Goal: Task Accomplishment & Management: Manage account settings

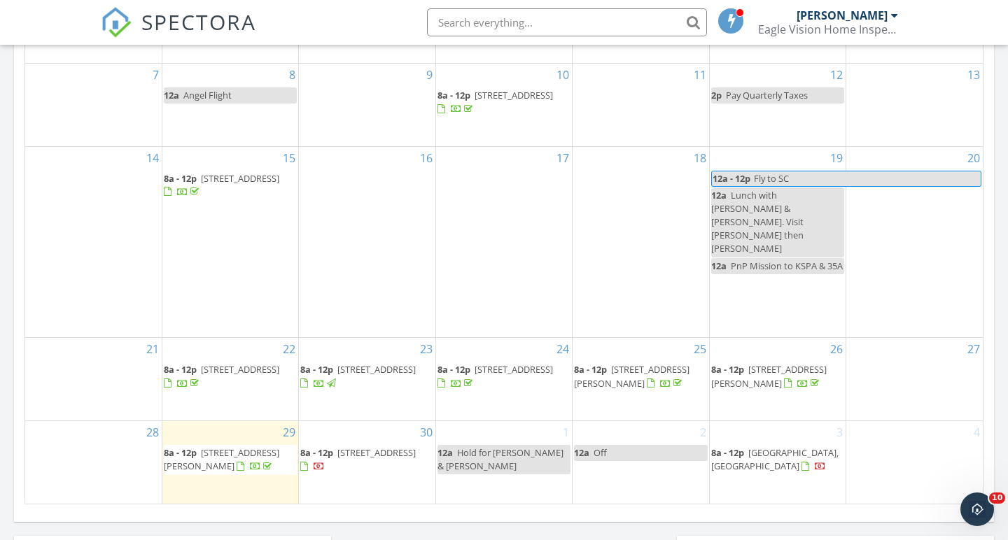
scroll to position [781, 0]
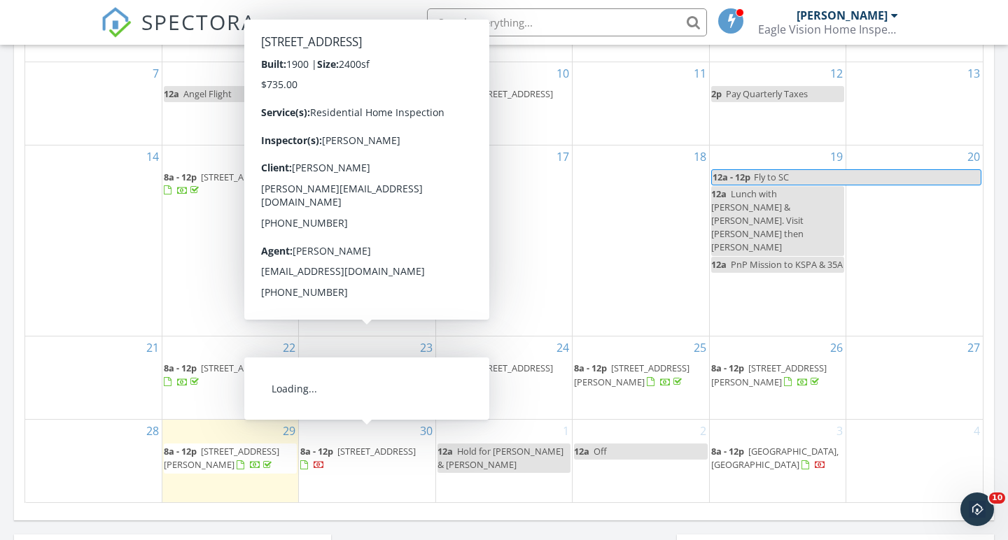
click at [337, 445] on span "19 Shawnee Trail, Athens 37303" at bounding box center [376, 451] width 78 height 13
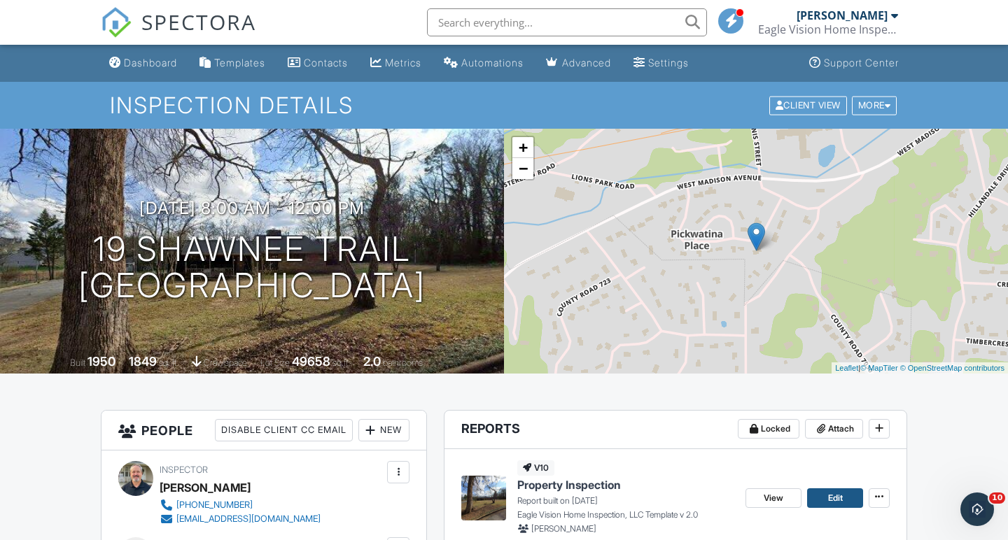
click at [834, 493] on span "Edit" at bounding box center [835, 498] width 15 height 14
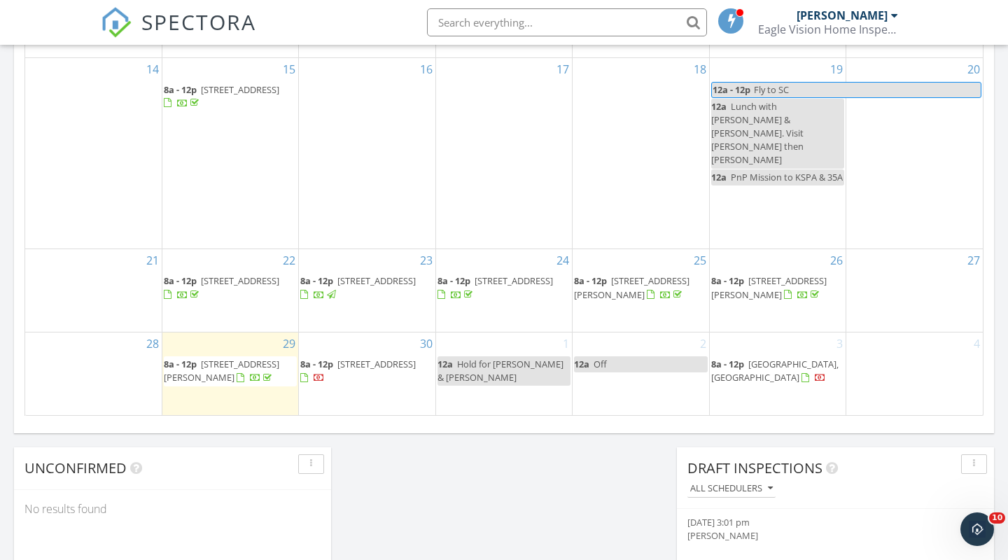
scroll to position [871, 0]
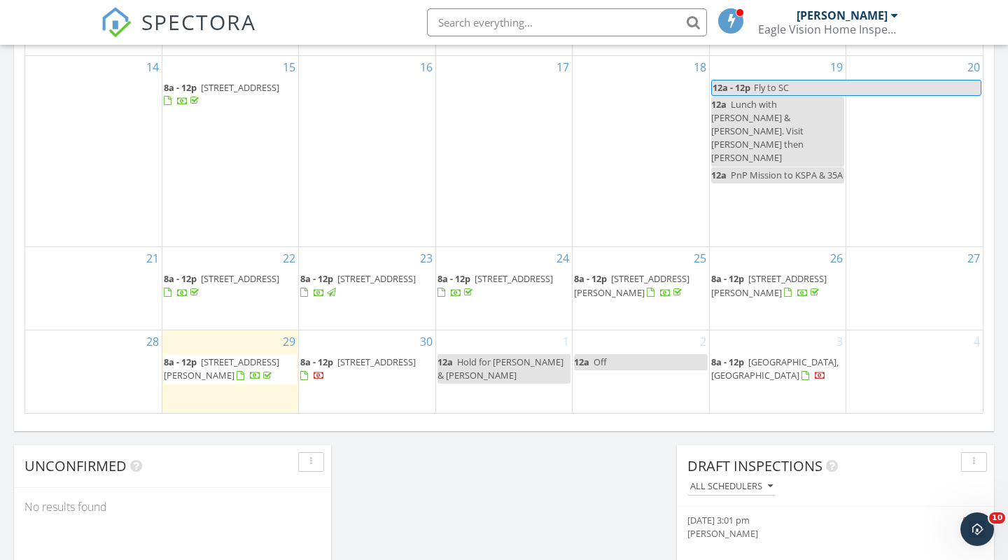
click at [367, 355] on span "[STREET_ADDRESS]" at bounding box center [376, 361] width 78 height 13
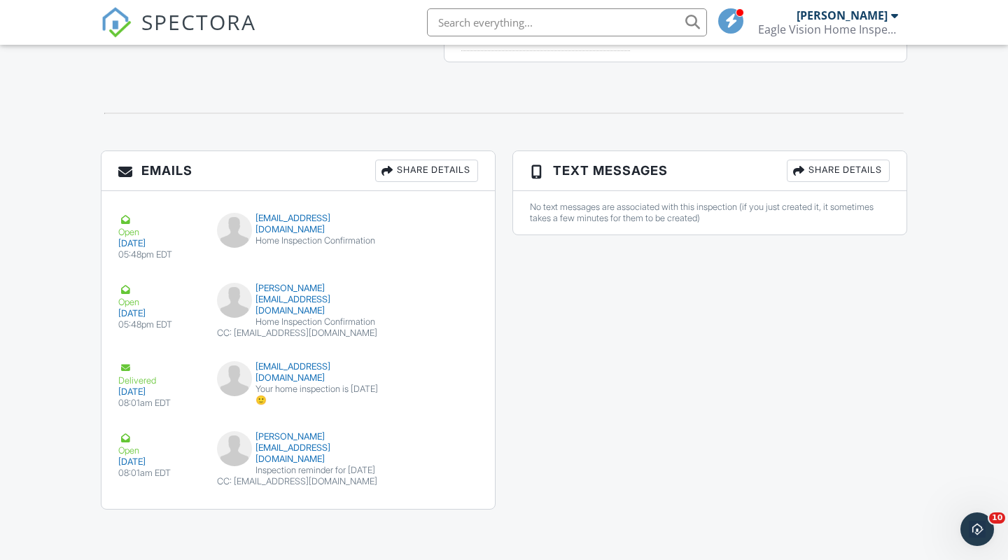
scroll to position [1551, 0]
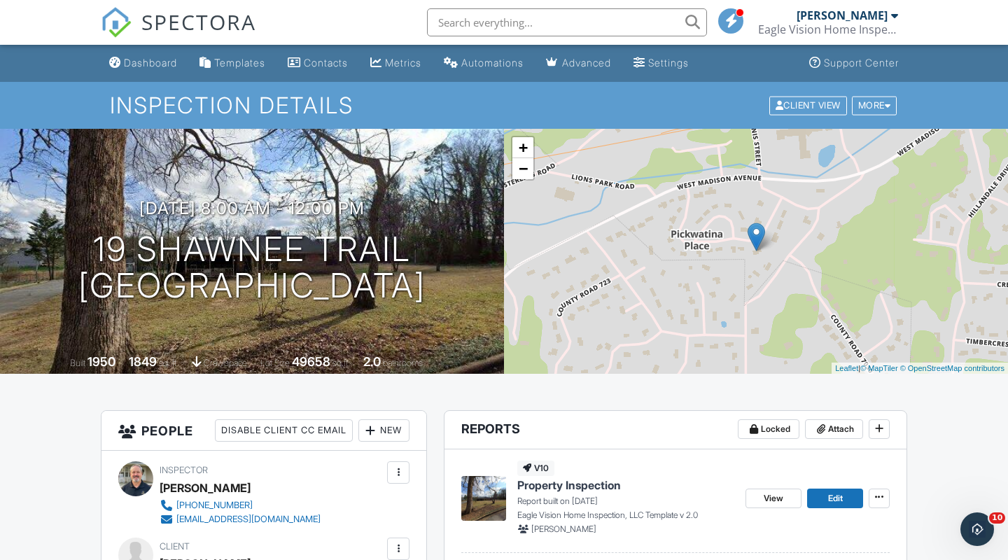
scroll to position [0, 0]
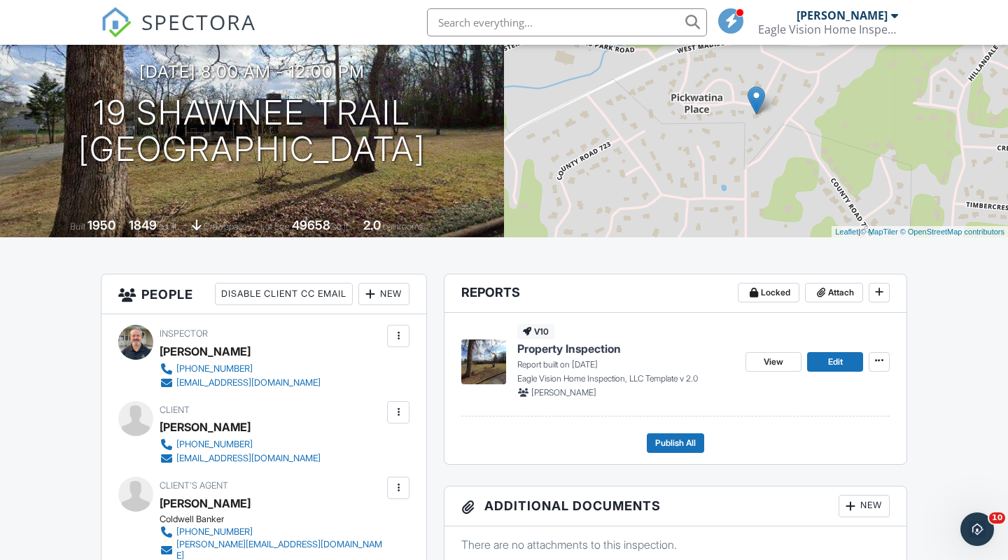
scroll to position [134, 0]
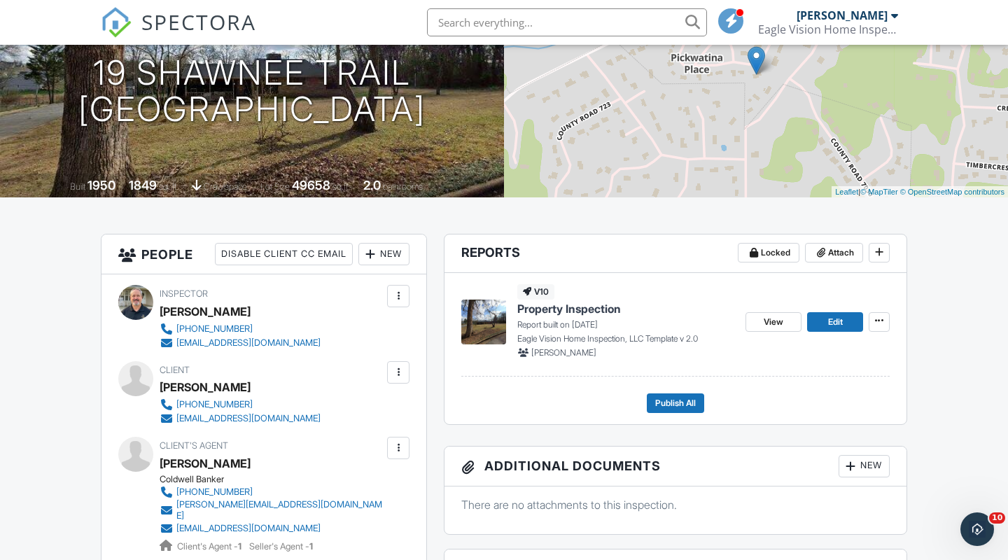
scroll to position [178, 0]
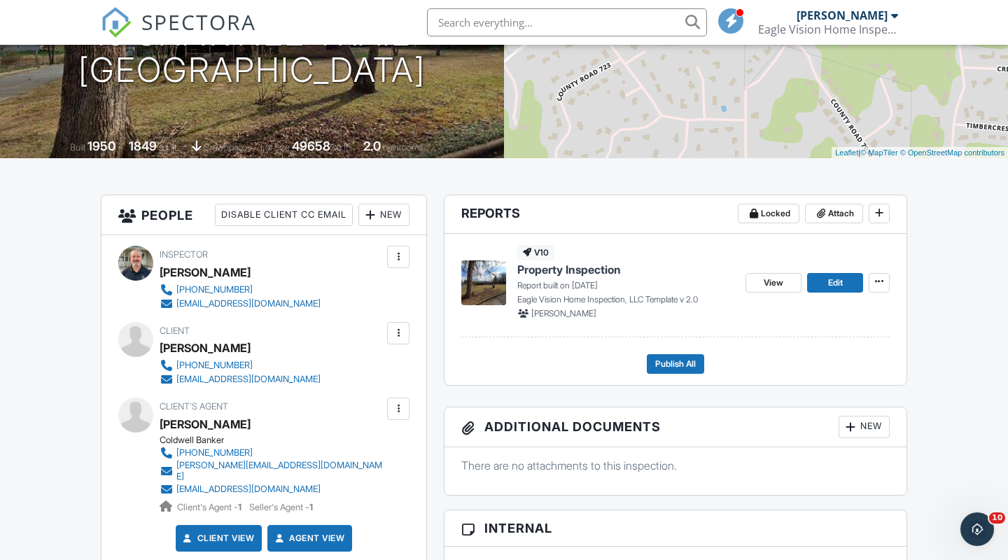
scroll to position [218, 0]
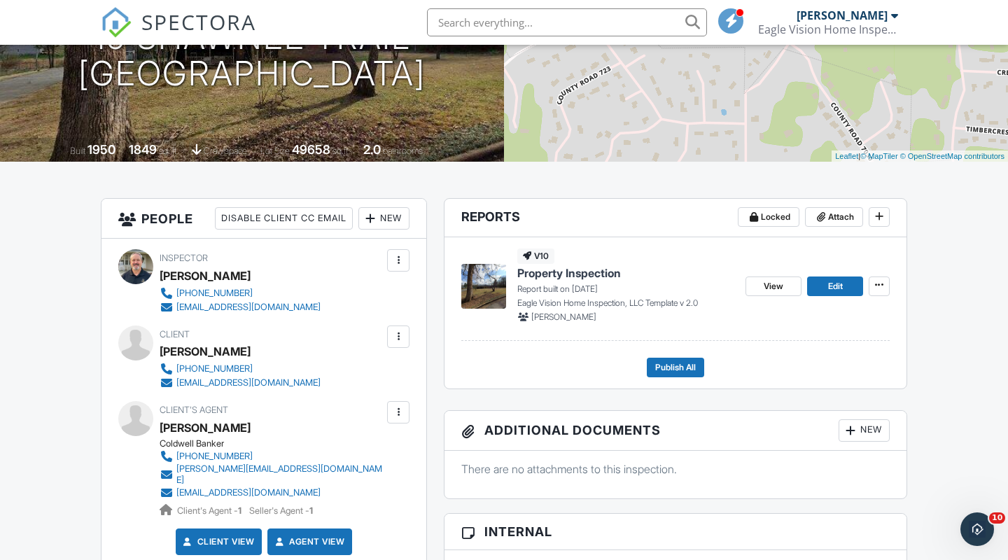
scroll to position [209, 0]
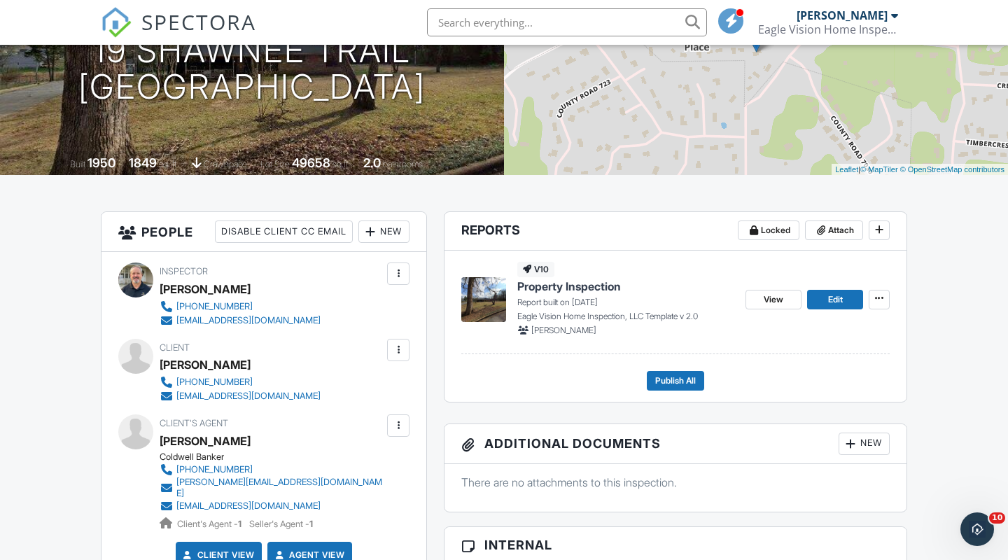
scroll to position [197, 0]
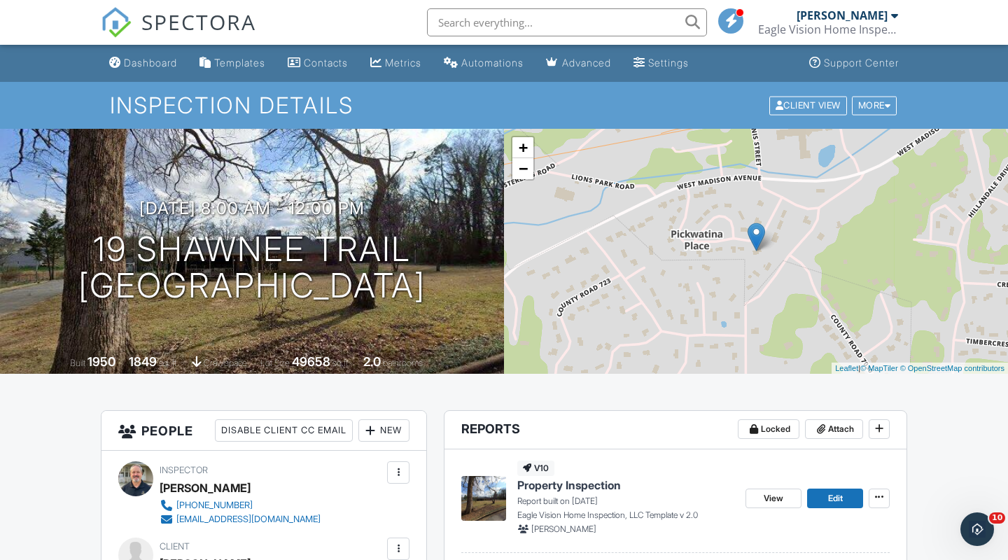
scroll to position [0, 0]
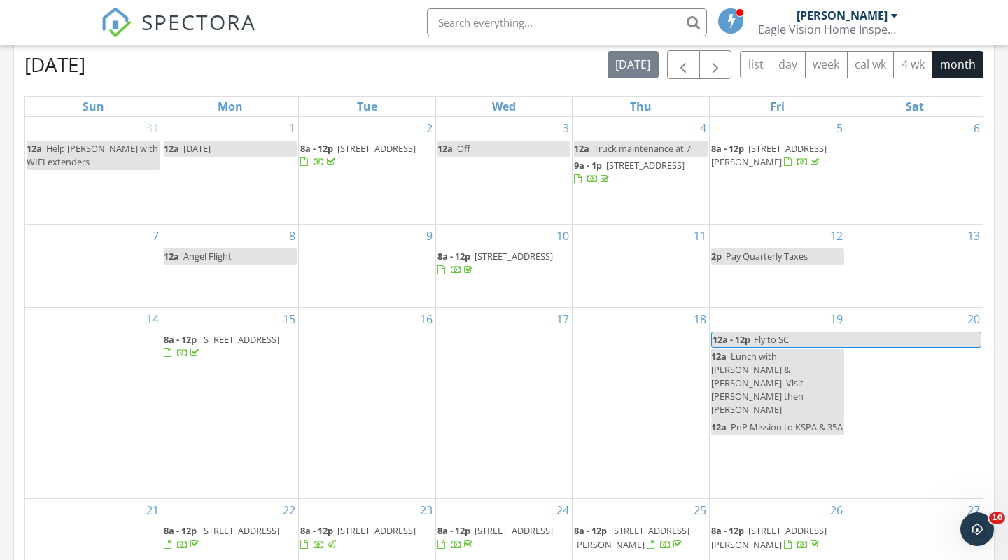
scroll to position [897, 0]
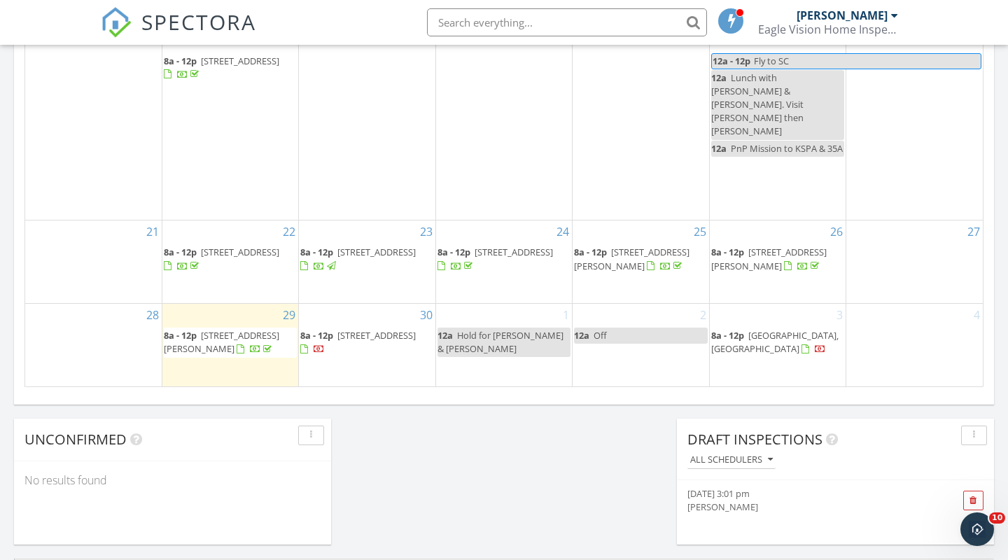
click at [342, 334] on span "[STREET_ADDRESS]" at bounding box center [376, 335] width 78 height 13
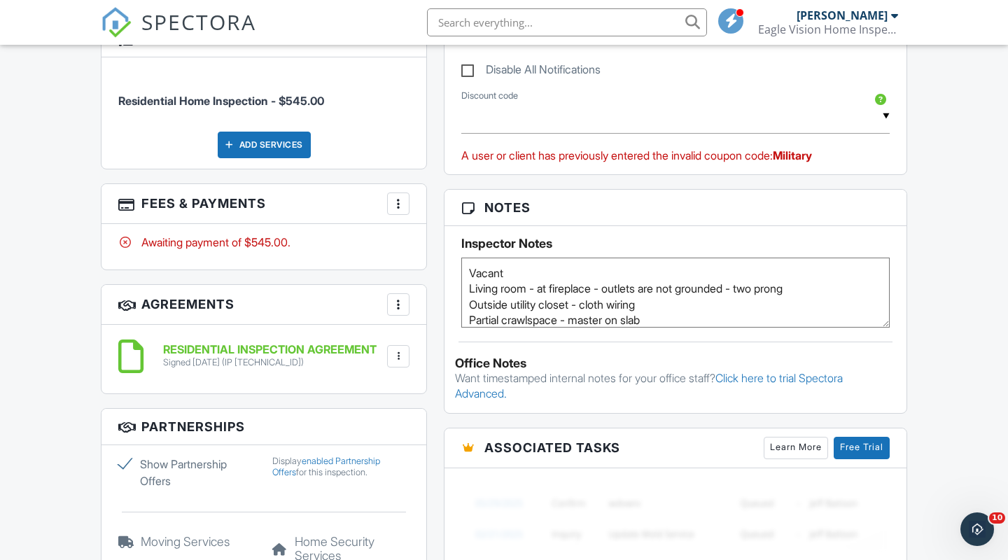
scroll to position [784, 0]
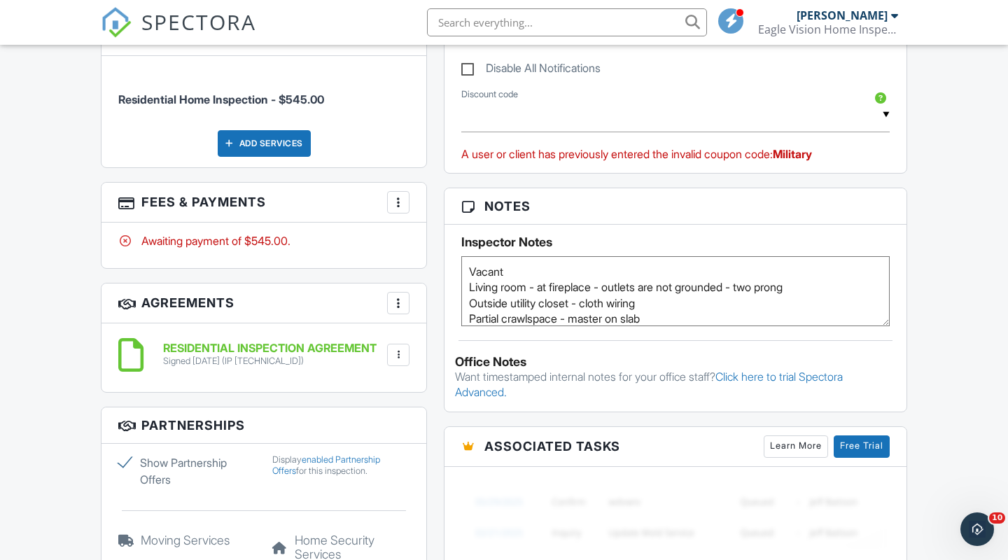
click at [468, 269] on textarea "Vacant Living room - at fireplace - outlets are not grounded - two prong Outsid…" at bounding box center [675, 291] width 428 height 70
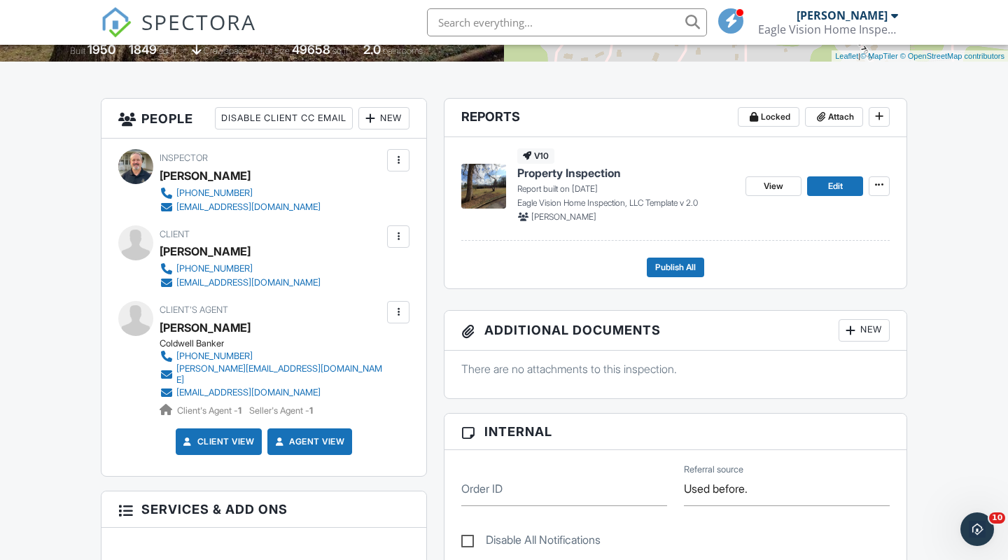
scroll to position [312, 0]
type textarea "Combo 2499 Vacant Living room - at fireplace - outlets are not grounded - two p…"
click at [836, 181] on span "Edit" at bounding box center [835, 186] width 15 height 14
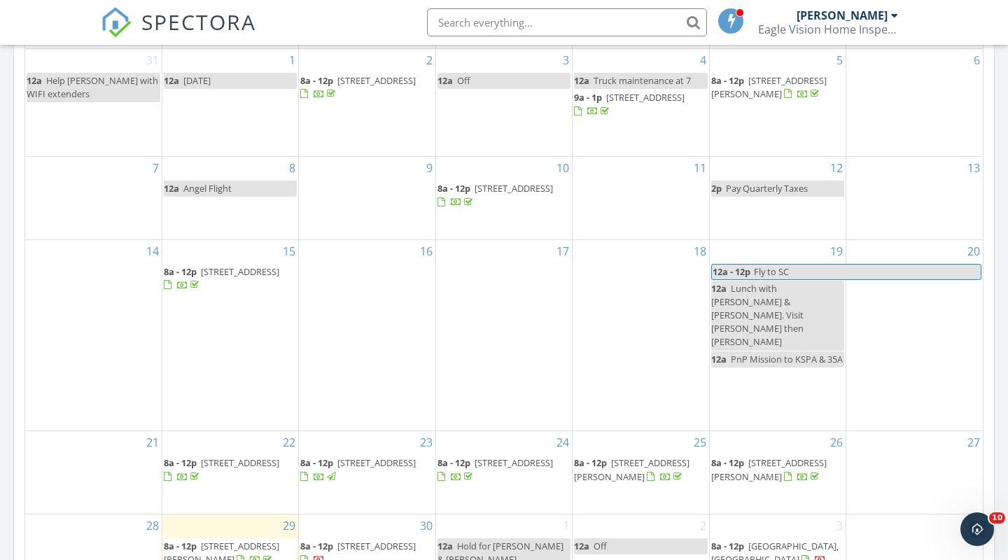
scroll to position [689, 0]
click at [349, 537] on span "[STREET_ADDRESS]" at bounding box center [376, 543] width 78 height 13
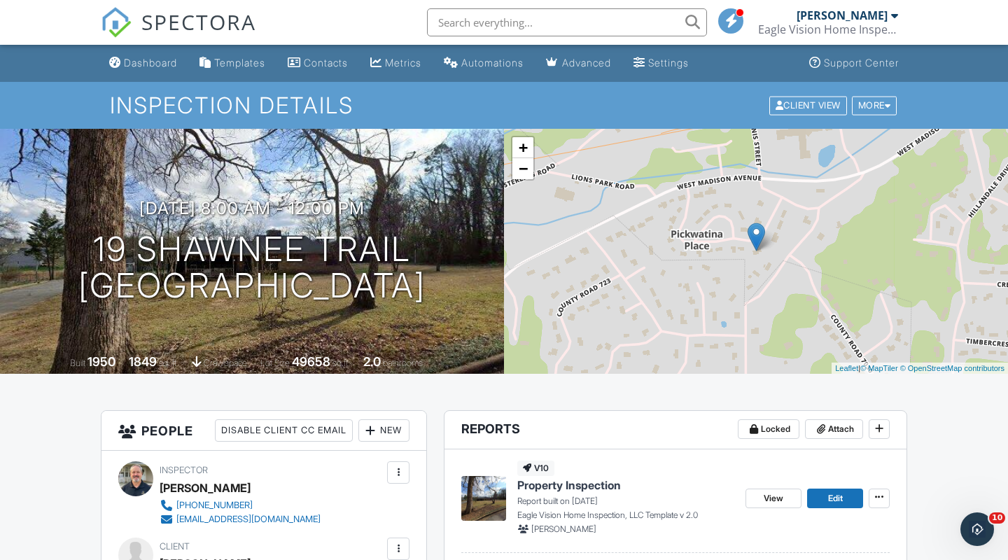
click at [848, 16] on div "[PERSON_NAME]" at bounding box center [841, 15] width 91 height 14
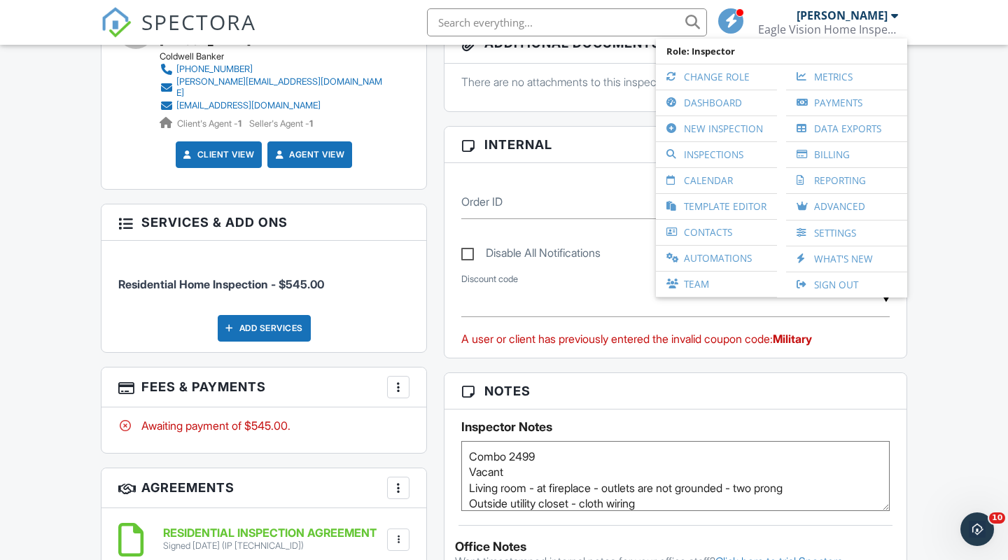
scroll to position [614, 0]
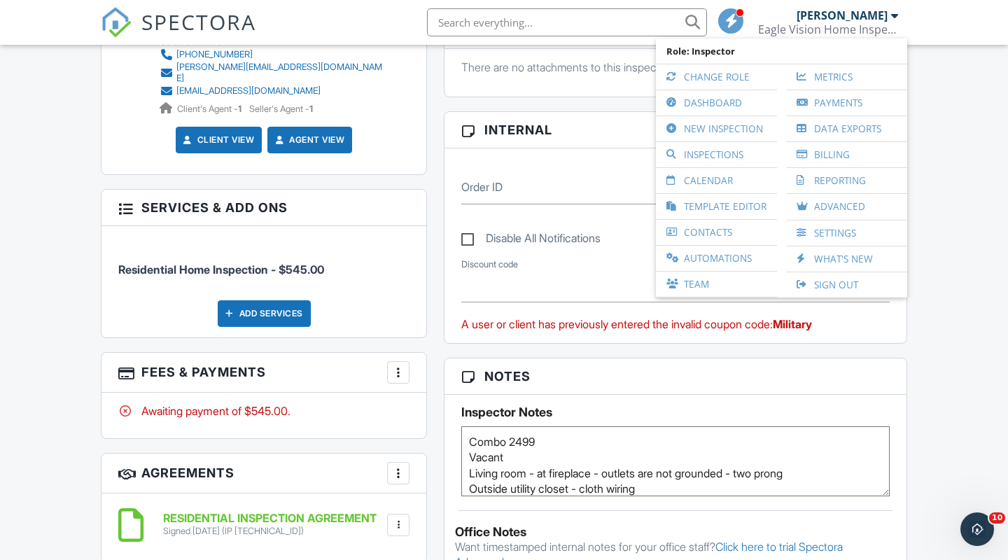
click at [397, 365] on div at bounding box center [398, 372] width 14 height 14
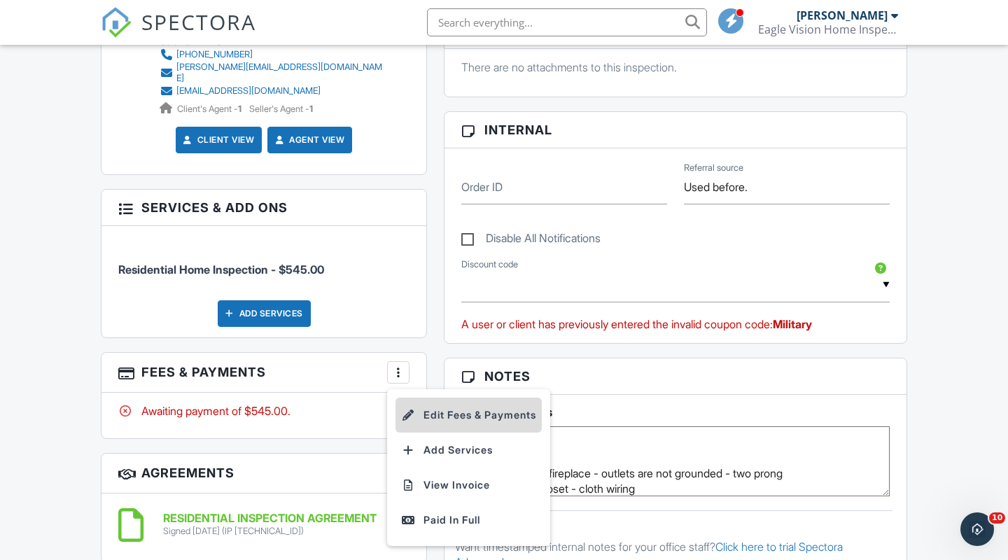
click at [466, 400] on li "Edit Fees & Payments" at bounding box center [468, 414] width 146 height 35
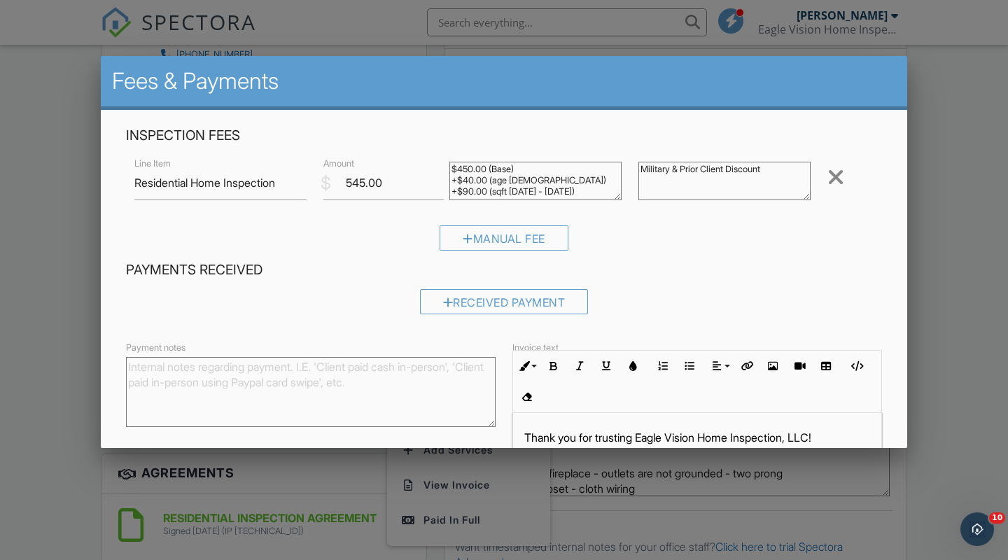
click at [942, 235] on div at bounding box center [504, 280] width 1008 height 700
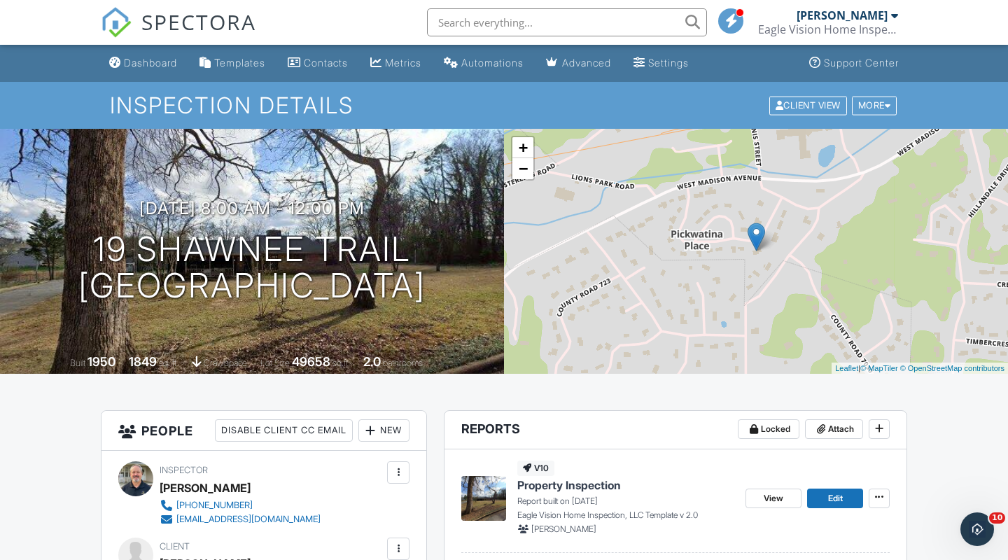
scroll to position [0, 0]
click at [857, 12] on div "[PERSON_NAME]" at bounding box center [841, 15] width 91 height 14
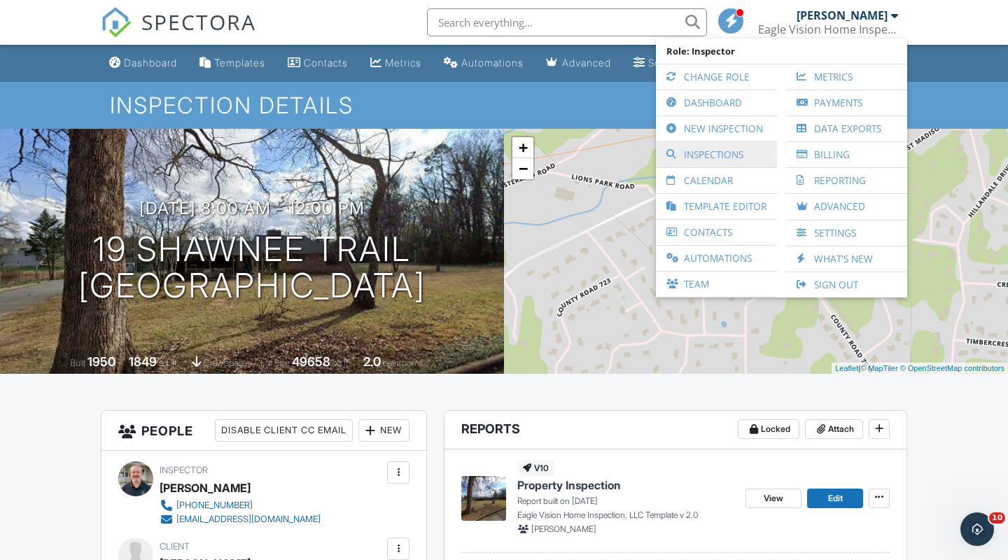
click at [701, 155] on link "Inspections" at bounding box center [716, 154] width 107 height 25
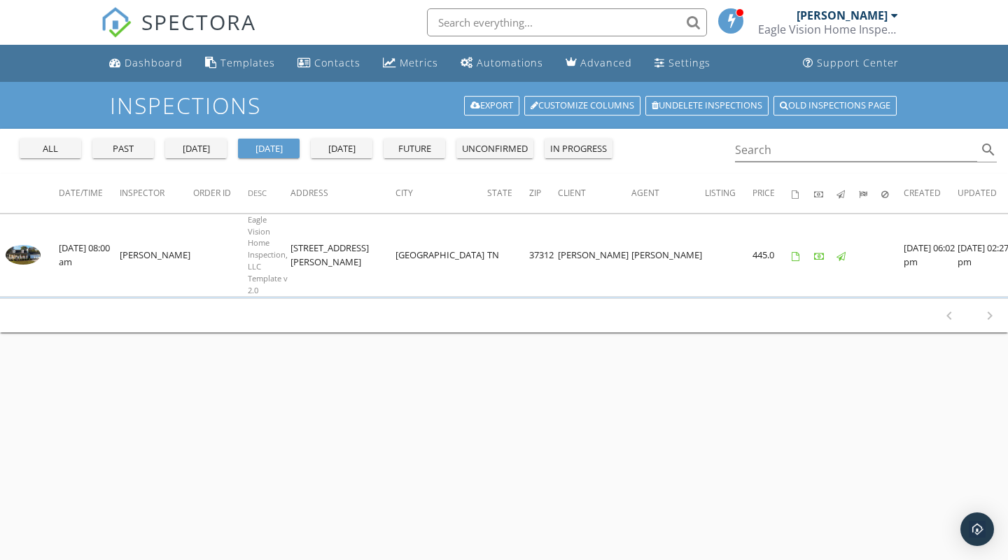
click at [59, 140] on button "all" at bounding box center [51, 149] width 62 height 20
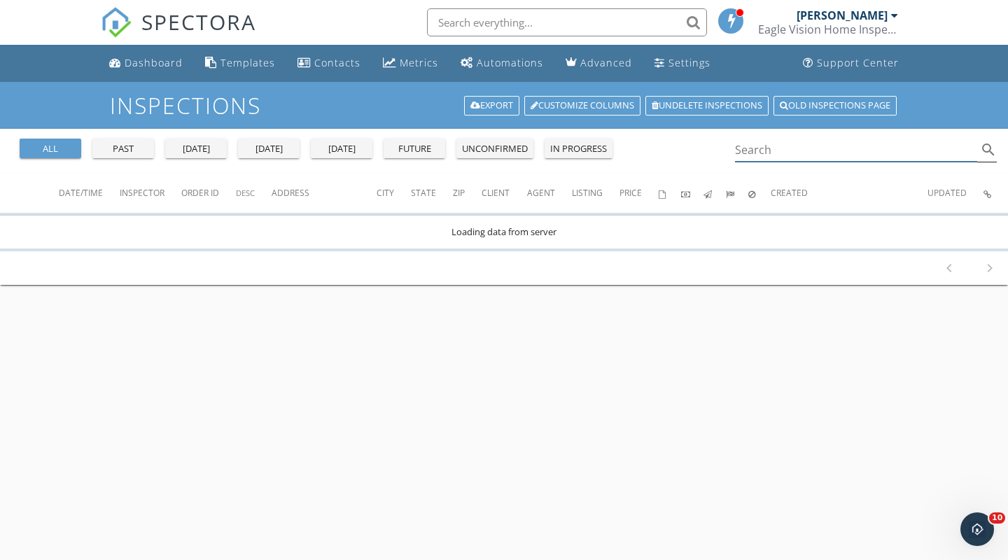
click at [810, 150] on input "Search" at bounding box center [856, 150] width 242 height 23
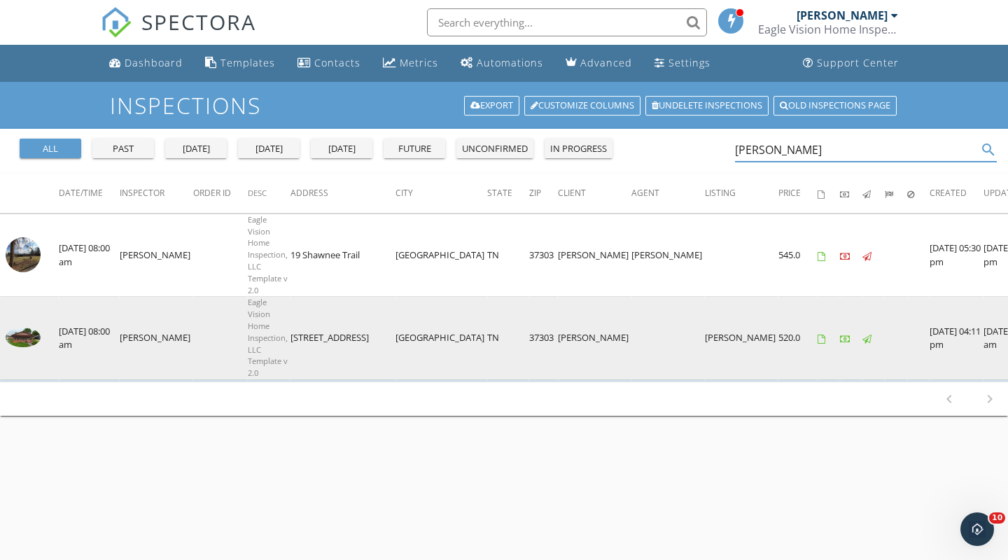
type input "[PERSON_NAME]"
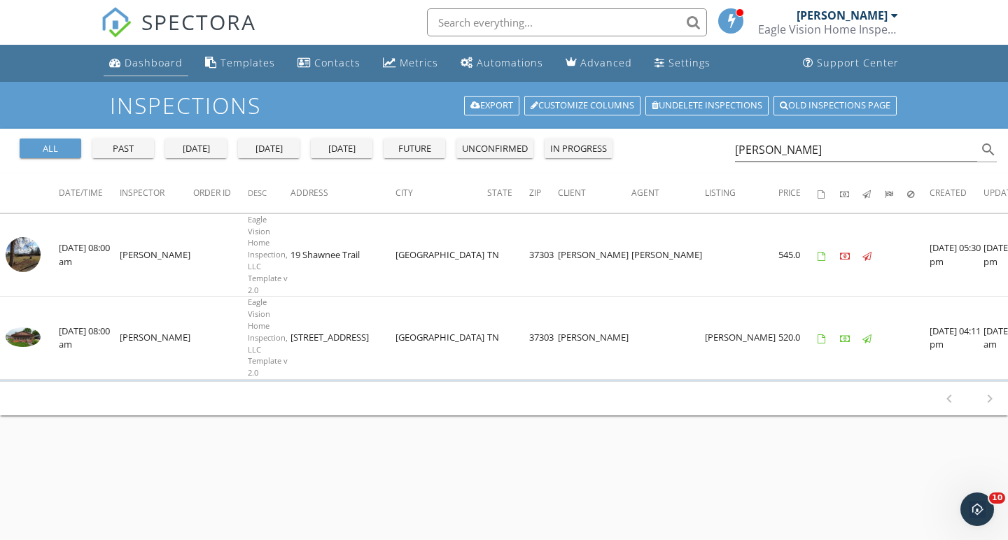
click at [148, 64] on div "Dashboard" at bounding box center [154, 62] width 58 height 13
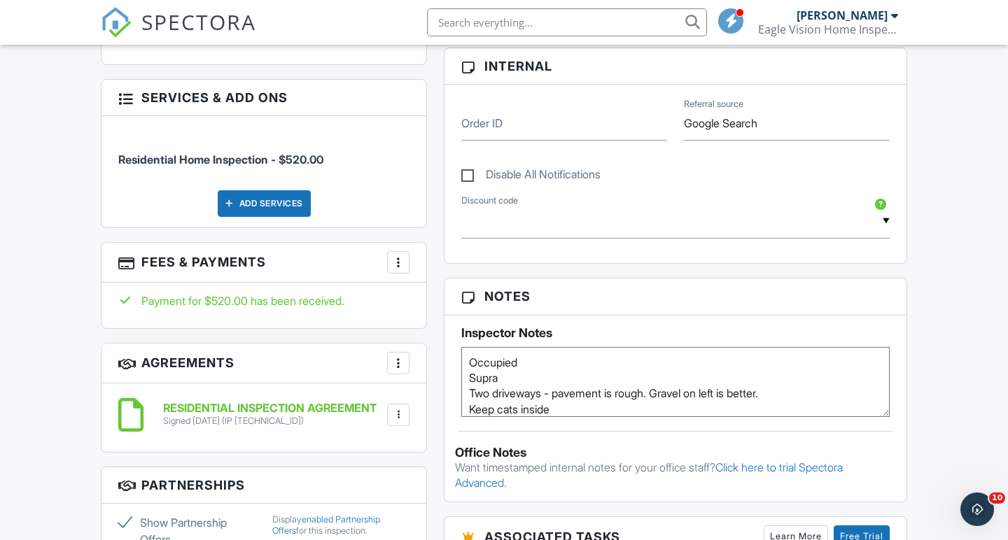
scroll to position [724, 0]
click at [397, 255] on div at bounding box center [398, 262] width 14 height 14
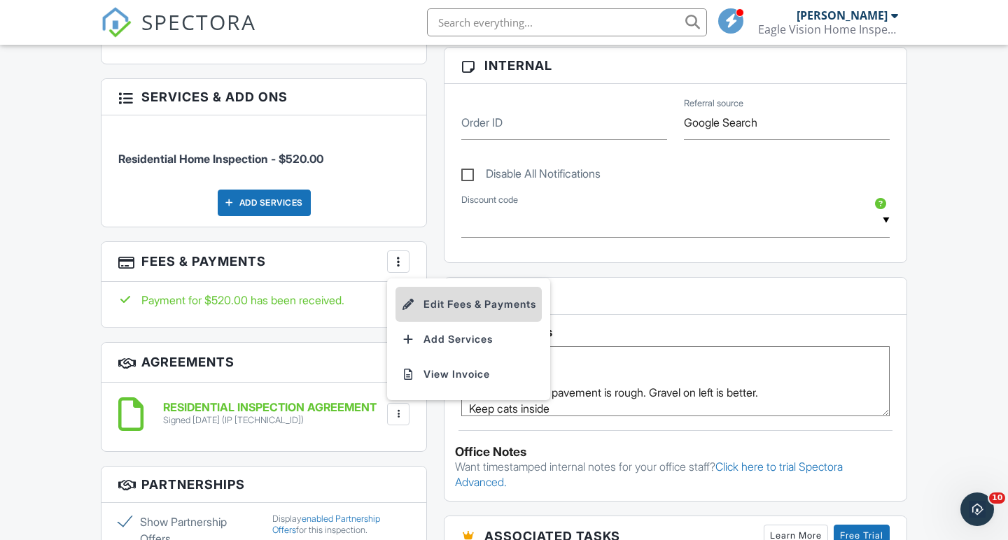
click at [451, 300] on li "Edit Fees & Payments" at bounding box center [468, 304] width 146 height 35
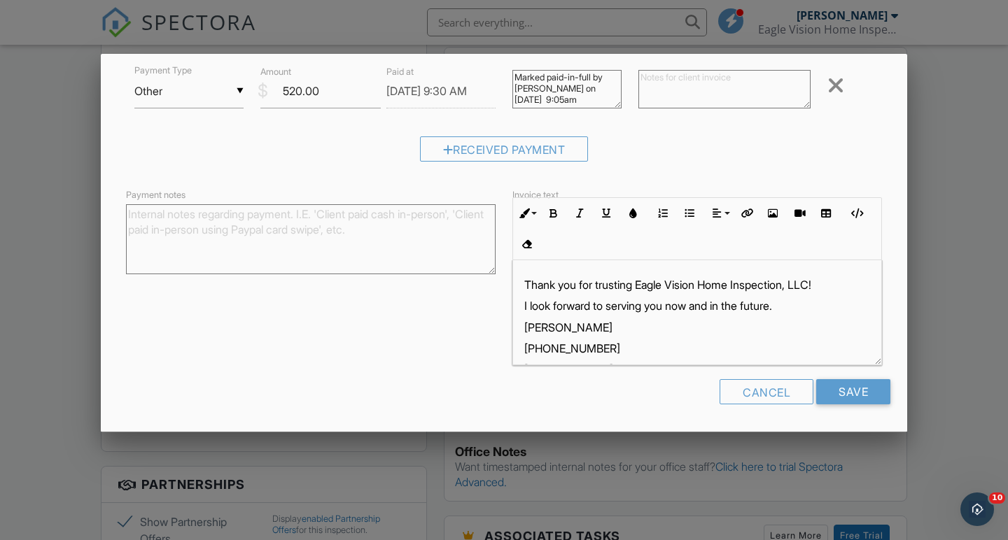
scroll to position [223, 0]
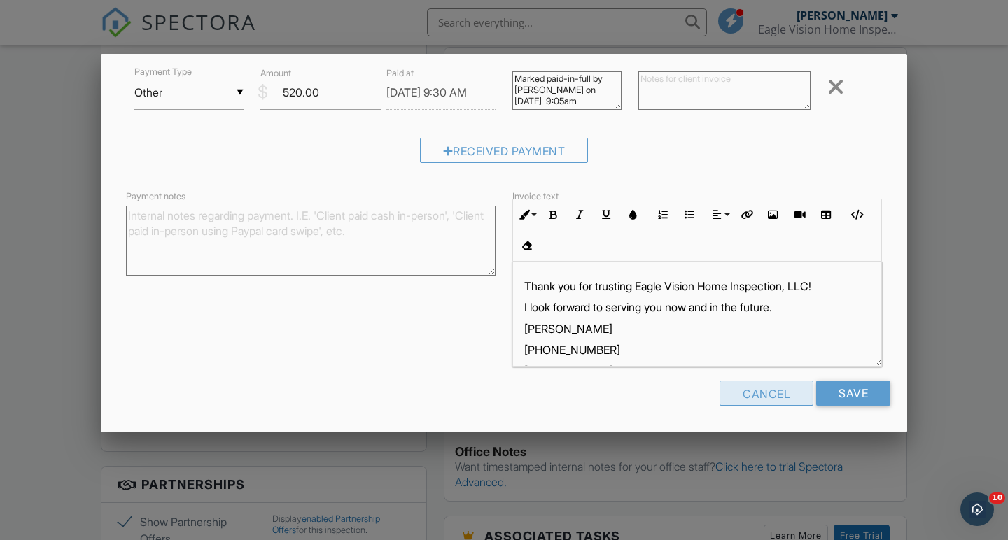
click at [751, 387] on div "Cancel" at bounding box center [766, 393] width 94 height 25
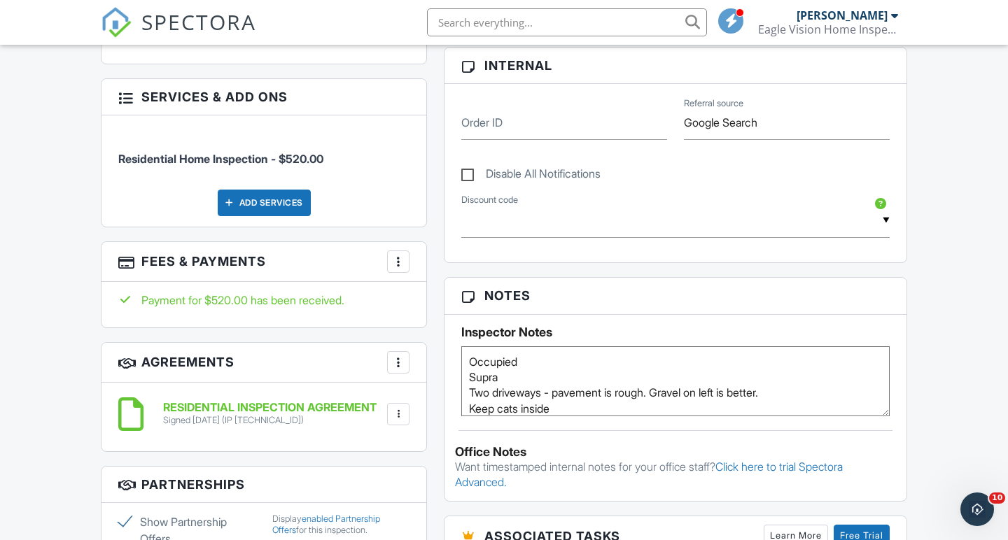
click at [50, 211] on div "Dashboard Templates Contacts Metrics Automations Advanced Settings Support Cent…" at bounding box center [504, 446] width 1008 height 2252
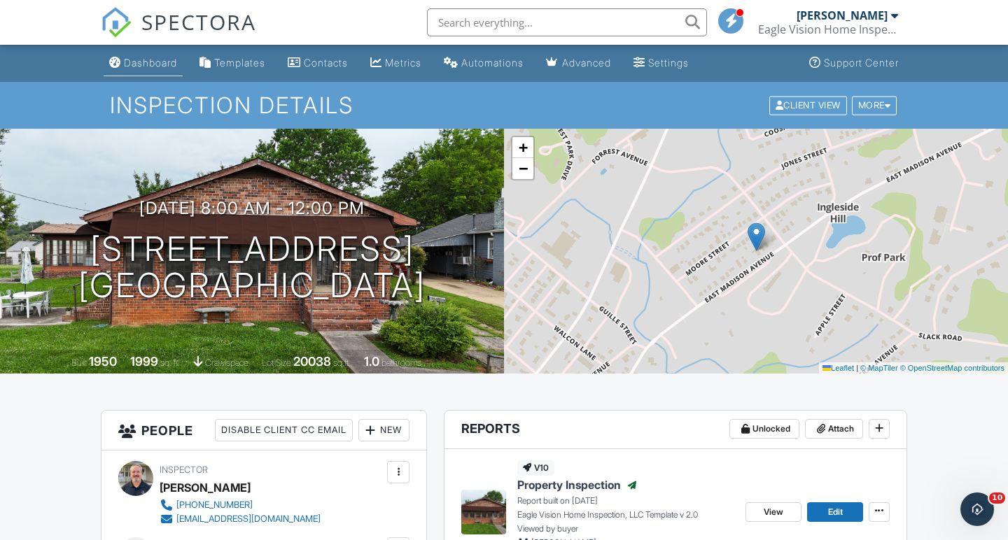
scroll to position [0, 0]
click at [143, 55] on link "Dashboard" at bounding box center [143, 63] width 79 height 26
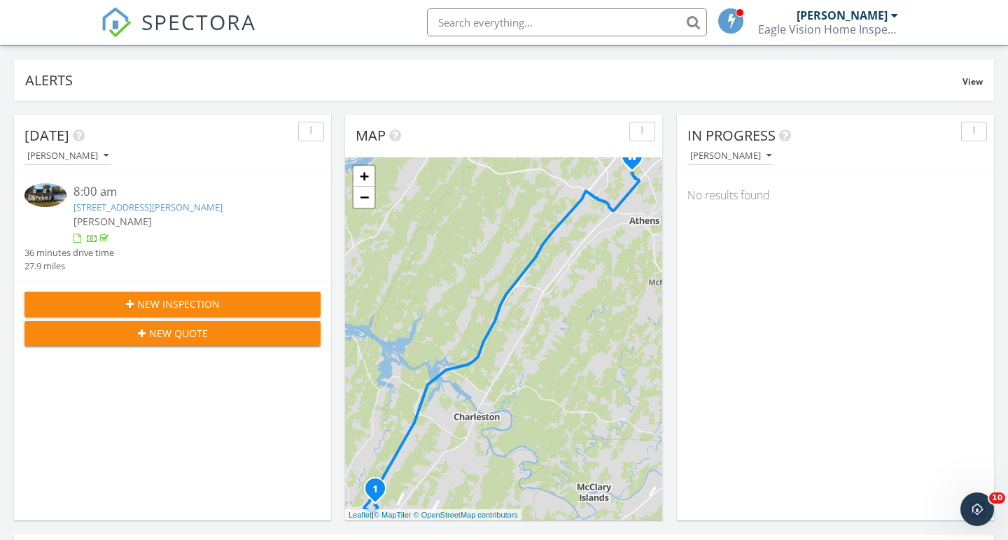
scroll to position [83, 0]
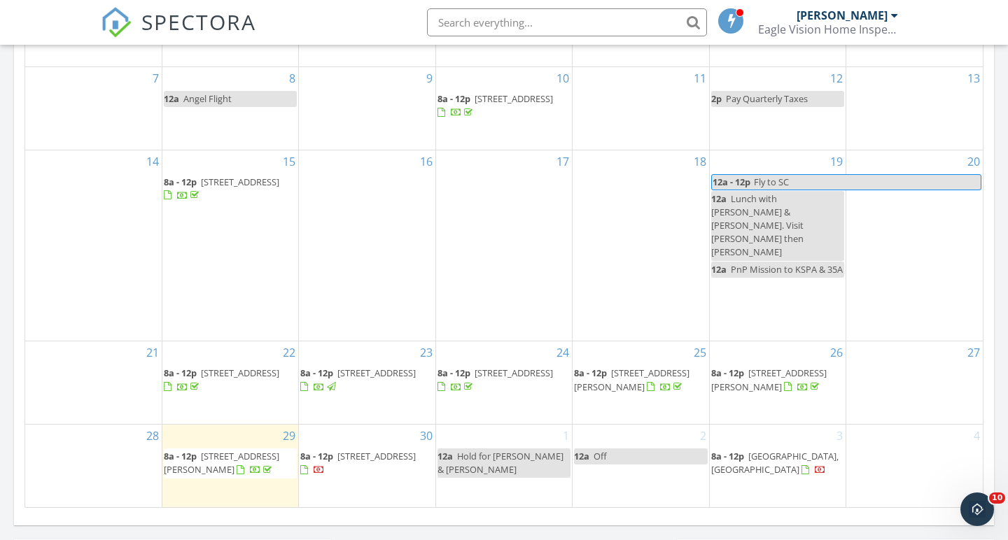
scroll to position [775, 0]
click at [341, 451] on span "19 Shawnee Trail, Athens 37303" at bounding box center [376, 457] width 78 height 13
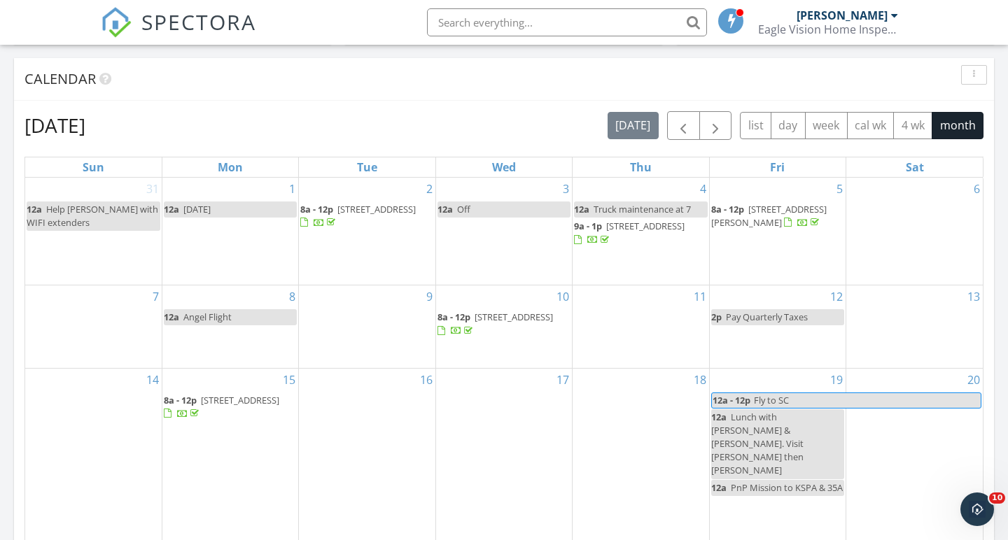
scroll to position [559, 0]
click at [500, 101] on div "[DATE] [DATE] list day week cal wk 4 wk month Sun Mon Tue Wed Thu Fri Sat 31 12…" at bounding box center [504, 417] width 980 height 636
click at [502, 101] on div "[DATE] [DATE] list day week cal wk 4 wk month Sun Mon Tue Wed Thu Fri Sat 31 12…" at bounding box center [504, 417] width 980 height 636
click at [501, 101] on div "[DATE] [DATE] list day week cal wk 4 wk month Sun Mon Tue Wed Thu Fri Sat 31 12…" at bounding box center [504, 417] width 980 height 636
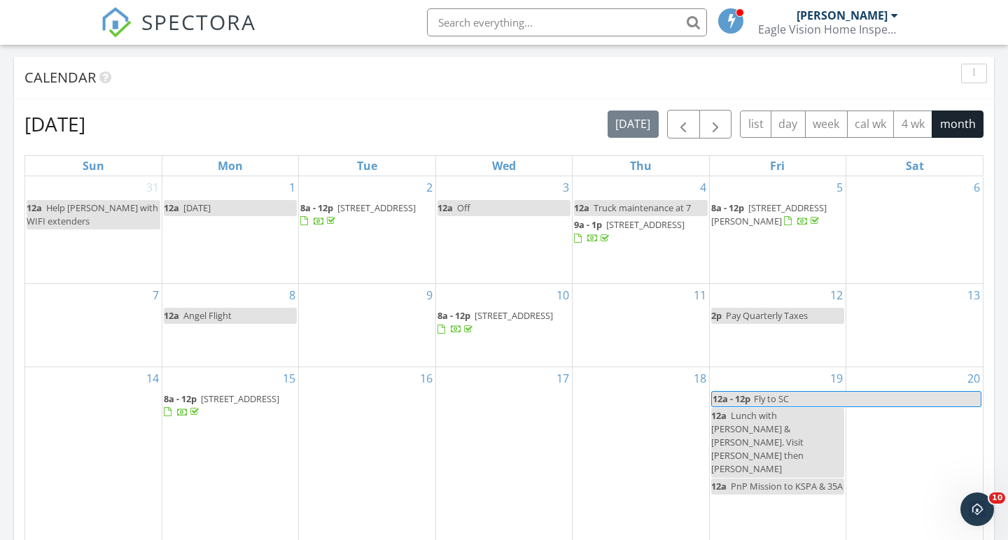
click at [501, 101] on div "[DATE] [DATE] list day week cal wk 4 wk month Sun Mon Tue Wed Thu Fri Sat 31 12…" at bounding box center [504, 417] width 980 height 636
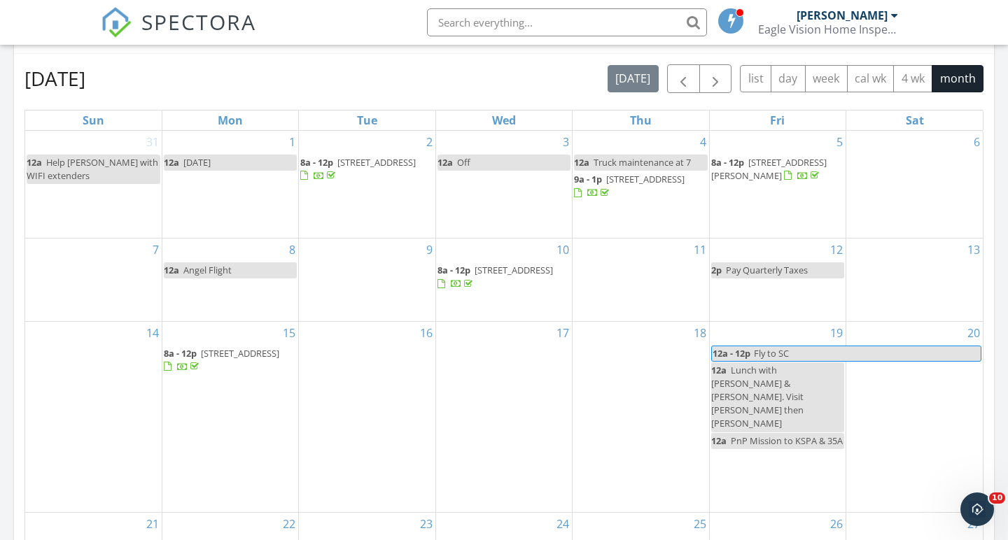
scroll to position [605, 0]
click at [502, 72] on div "[DATE] [DATE] list day week cal wk 4 wk month" at bounding box center [503, 78] width 959 height 29
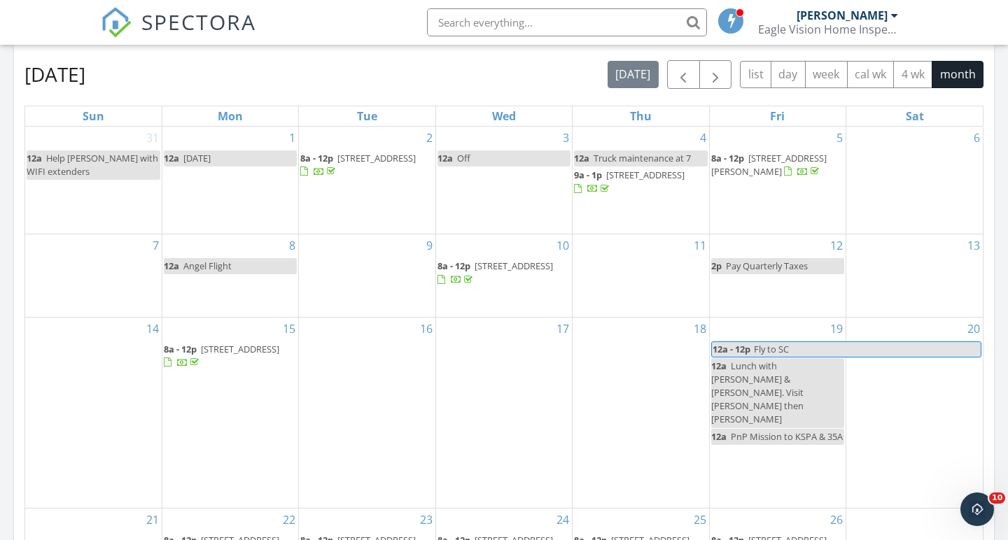
scroll to position [603, 0]
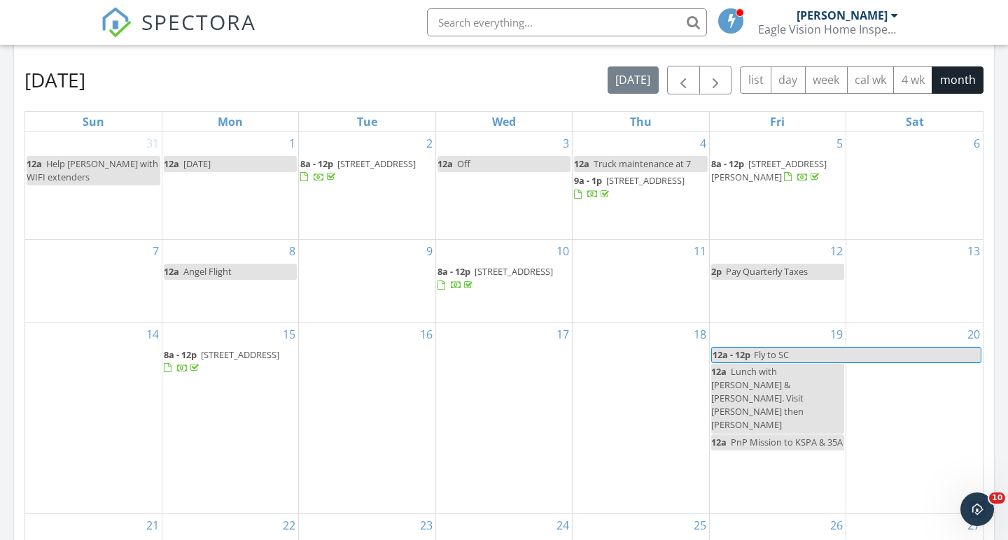
click at [502, 72] on div "[DATE] [DATE] list day week cal wk 4 wk month" at bounding box center [503, 80] width 959 height 29
click at [502, 72] on div "[DATE] [DATE] list day week cal wk 4 wk month" at bounding box center [503, 79] width 959 height 29
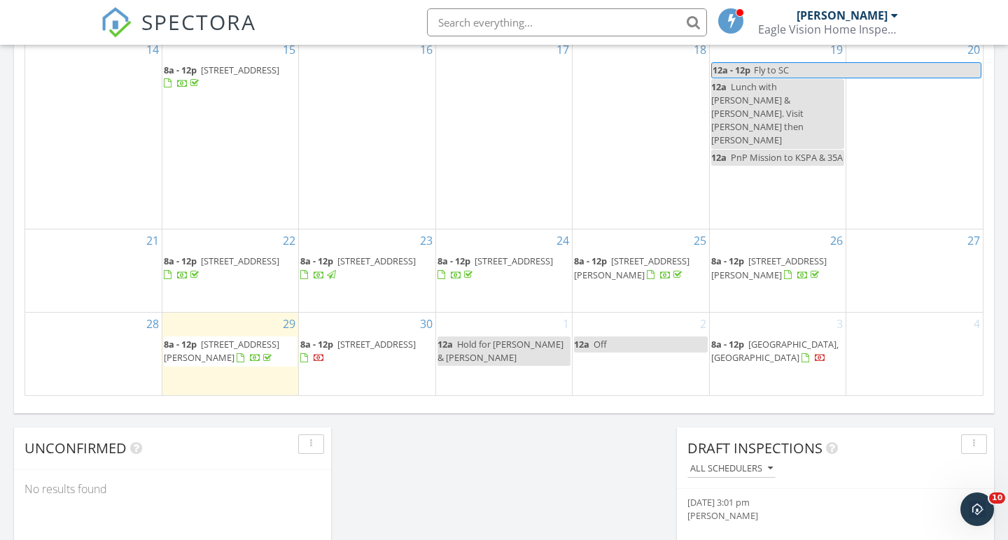
scroll to position [895, 0]
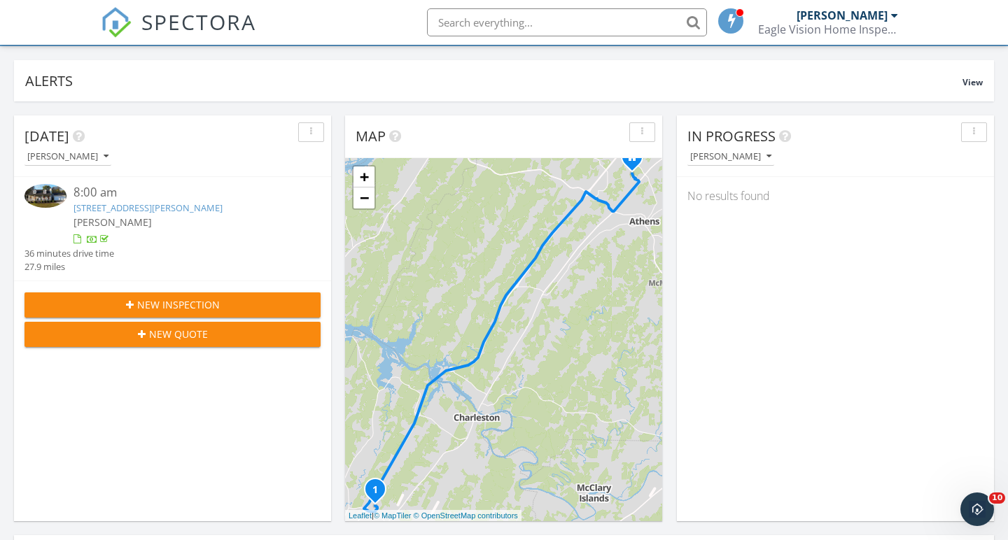
scroll to position [83, 0]
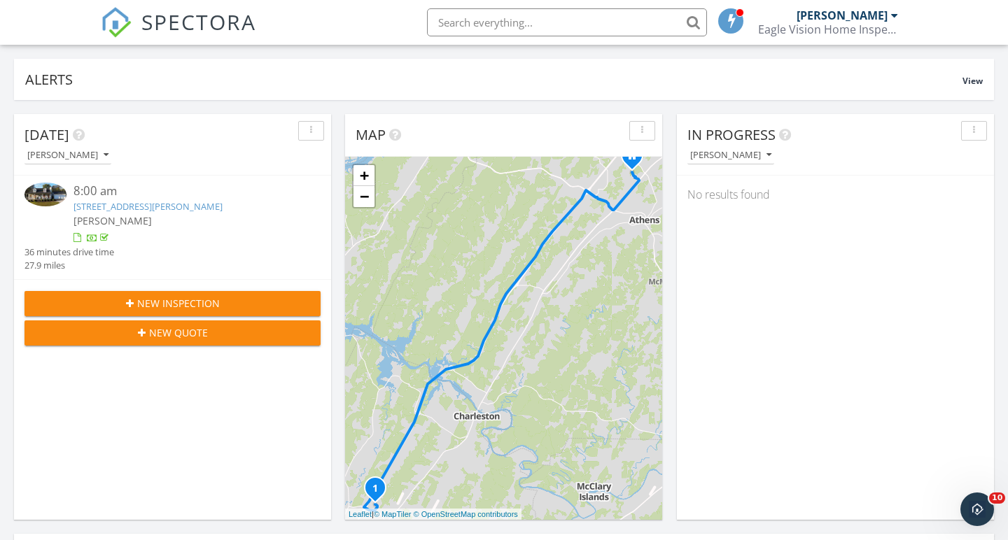
scroll to position [82, 0]
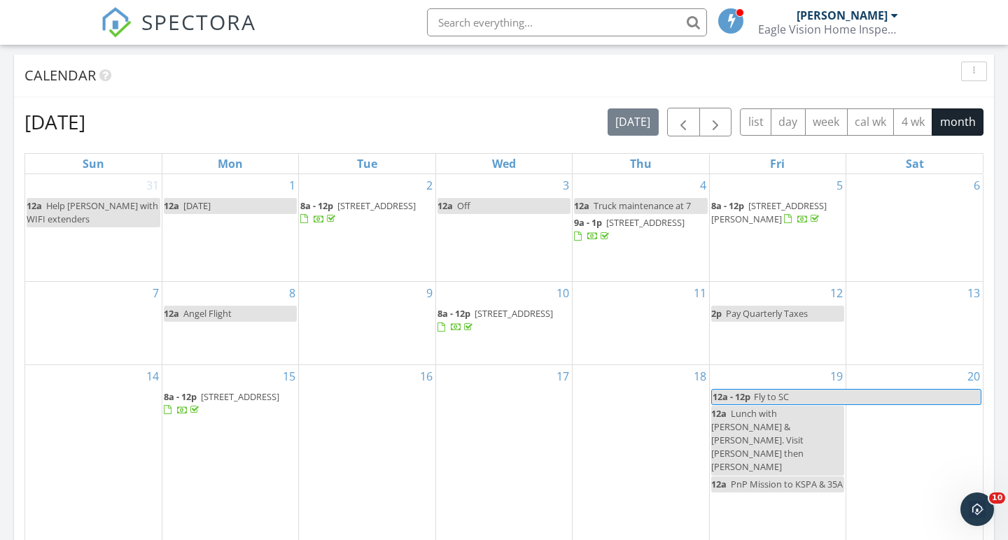
scroll to position [560, 0]
click at [714, 122] on span "button" at bounding box center [715, 123] width 17 height 17
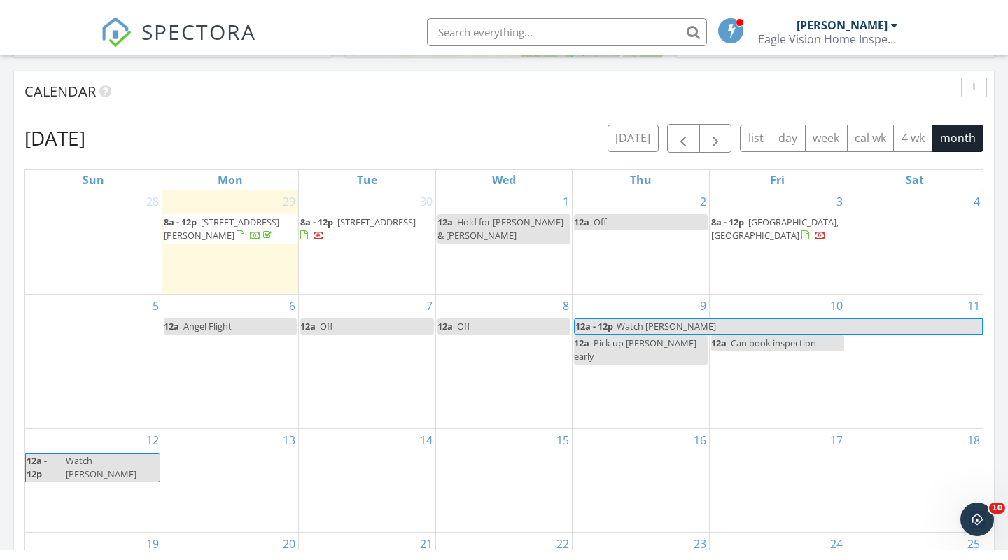
scroll to position [555, 0]
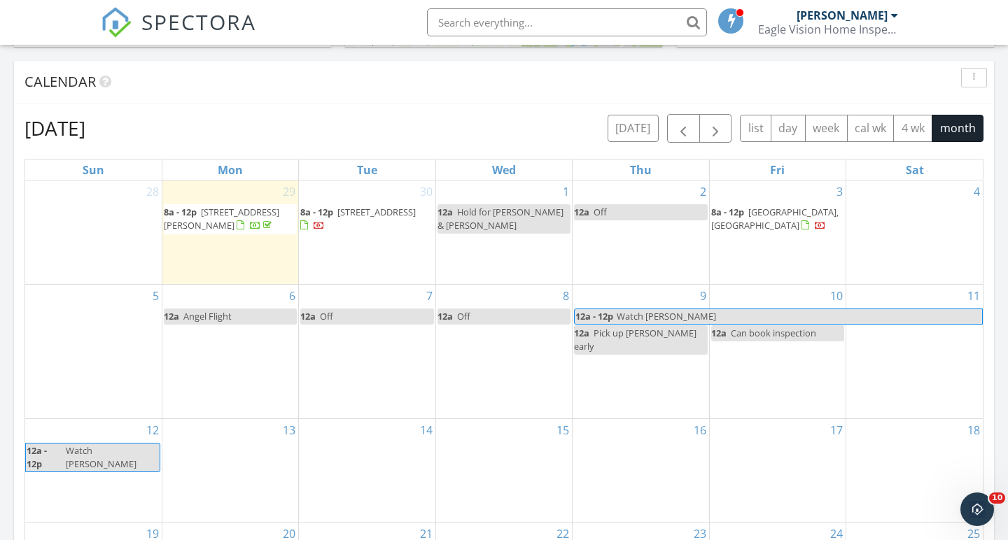
click at [502, 106] on div "[DATE] [DATE] list day week cal wk 4 wk month Sun Mon Tue Wed Thu Fri Sat 28 29…" at bounding box center [504, 422] width 980 height 636
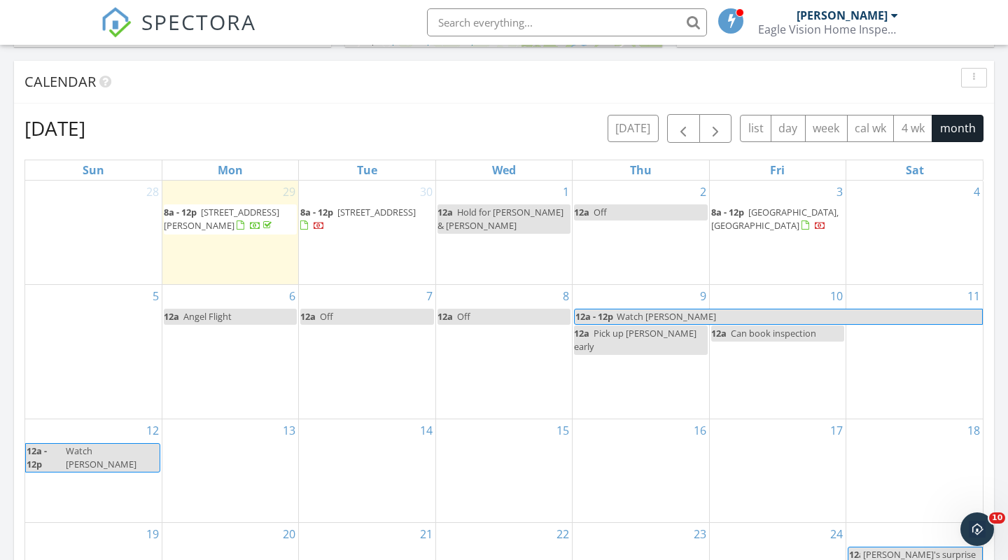
click at [483, 89] on div "Calendar" at bounding box center [493, 81] width 938 height 21
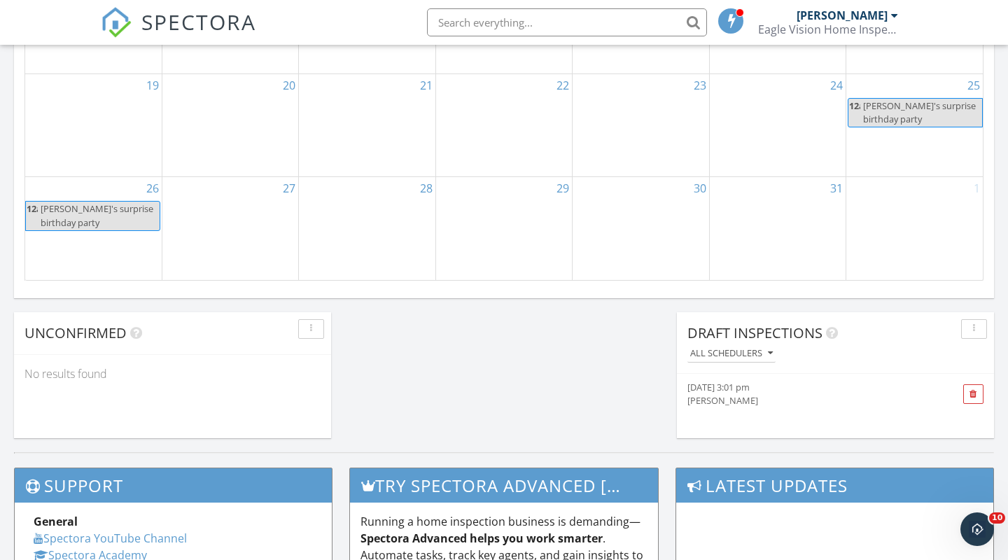
scroll to position [1007, 0]
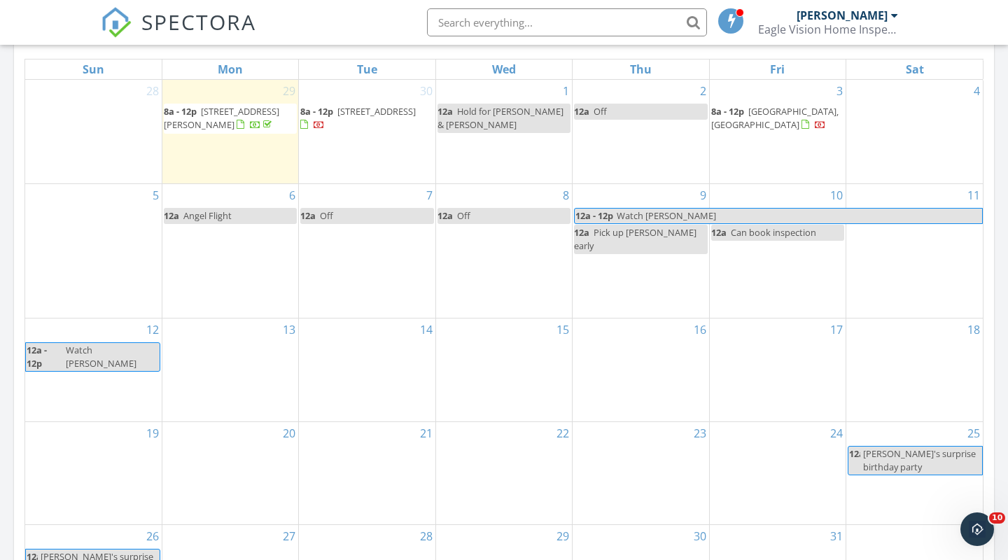
scroll to position [658, 0]
click at [5, 190] on div "[DATE] [PERSON_NAME] 8:00 am [STREET_ADDRESS][PERSON_NAME] [PERSON_NAME] 36 min…" at bounding box center [504, 161] width 1008 height 1274
click at [6, 191] on div "[DATE] [PERSON_NAME] 8:00 am [STREET_ADDRESS][PERSON_NAME] [PERSON_NAME] 36 min…" at bounding box center [504, 162] width 1008 height 1274
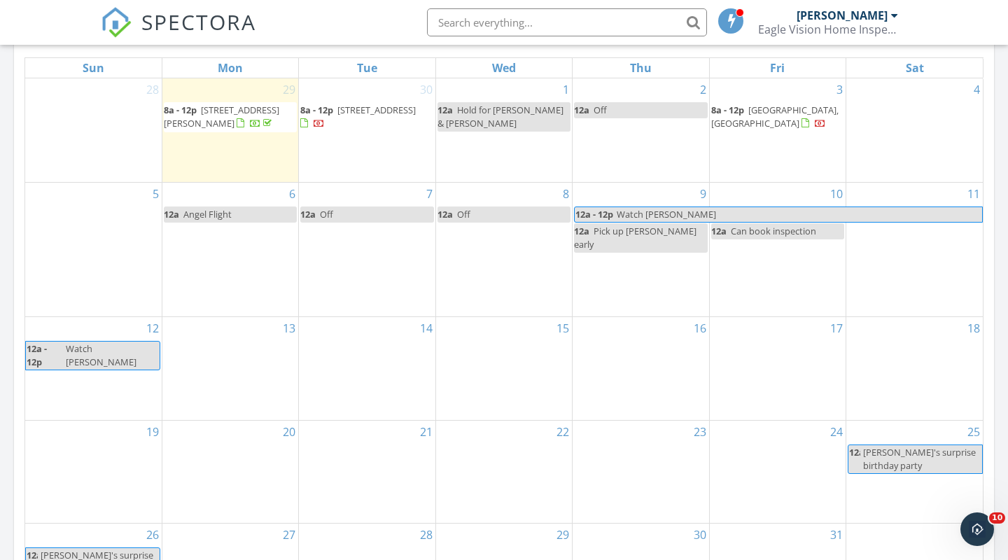
click at [4, 190] on div "[DATE] [PERSON_NAME] 8:00 am [STREET_ADDRESS][PERSON_NAME] [PERSON_NAME] 36 min…" at bounding box center [504, 162] width 1008 height 1274
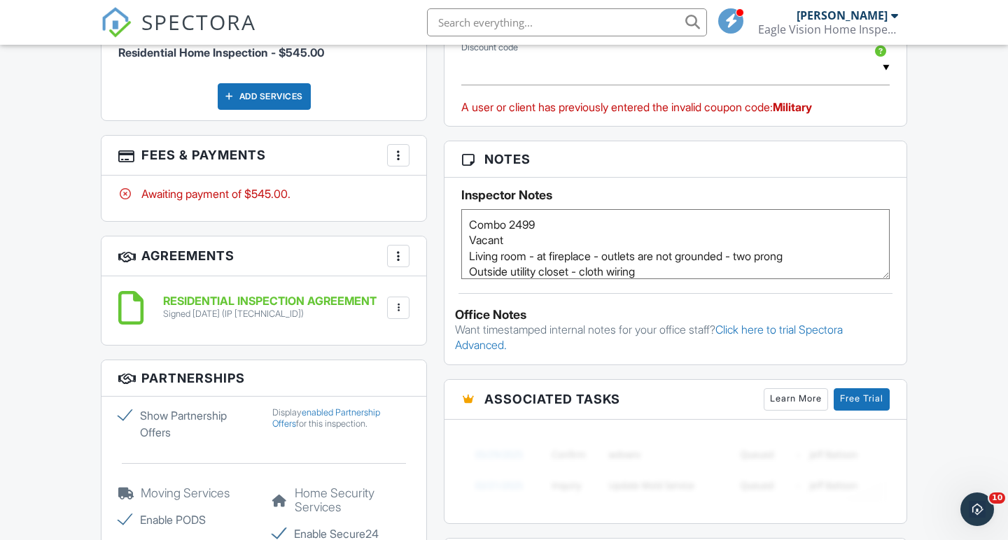
click at [57, 202] on div "Dashboard Templates Contacts Metrics Automations Advanced Settings Support Cent…" at bounding box center [504, 228] width 1008 height 2029
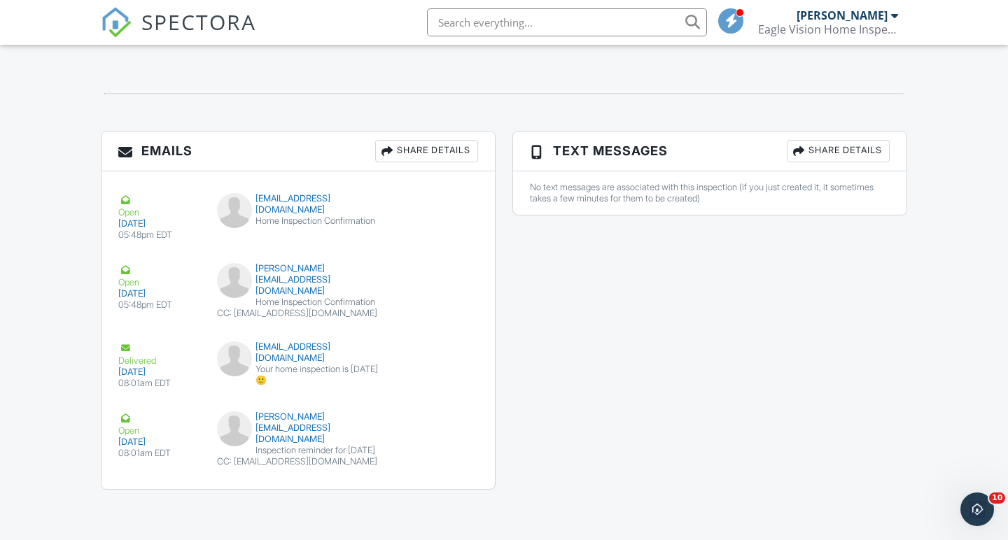
scroll to position [1540, 0]
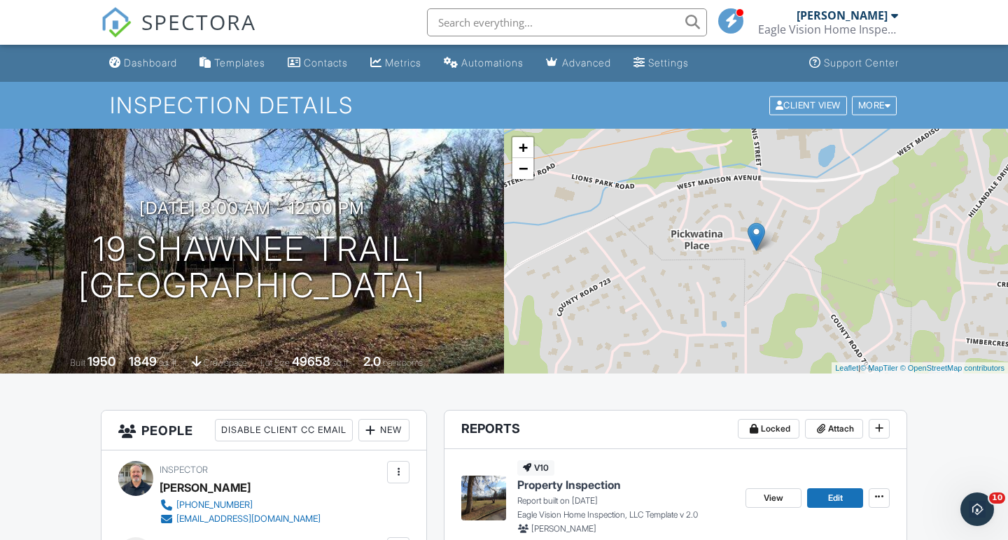
scroll to position [0, 0]
